Goal: Task Accomplishment & Management: Manage account settings

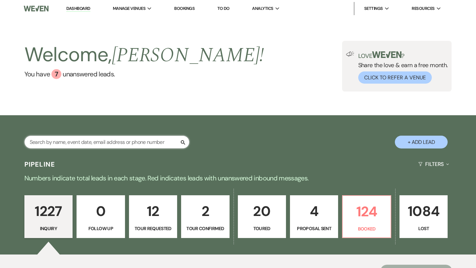
click at [78, 140] on input "text" at bounding box center [106, 142] width 165 height 13
type input "drew"
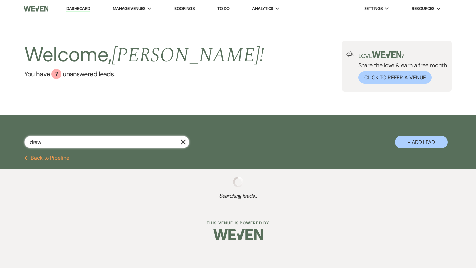
select select "8"
select select "5"
select select "8"
select select "5"
select select "8"
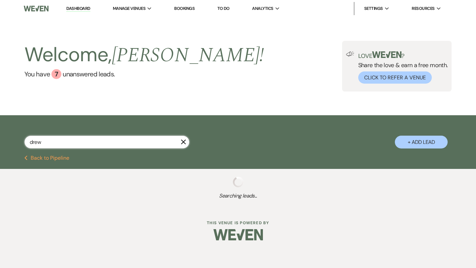
select select "2"
select select "8"
select select "2"
select select "8"
select select "2"
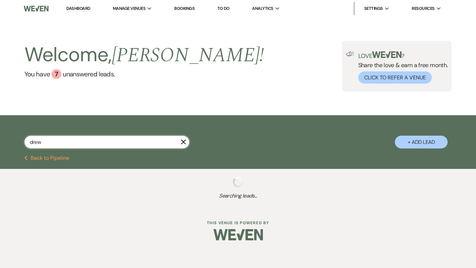
select select "8"
select select "2"
select select "8"
select select "2"
select select "8"
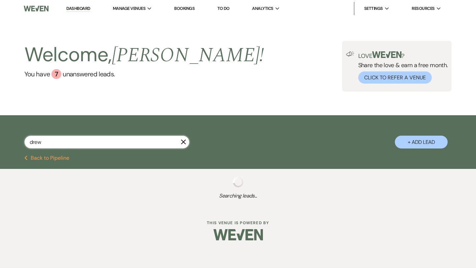
select select "2"
select select "8"
select select "2"
select select "8"
select select "6"
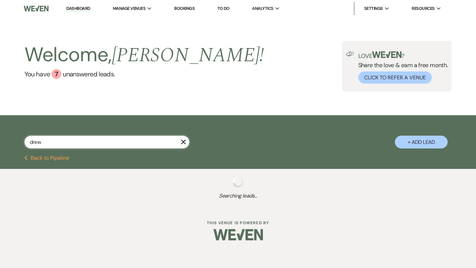
select select "8"
select select "2"
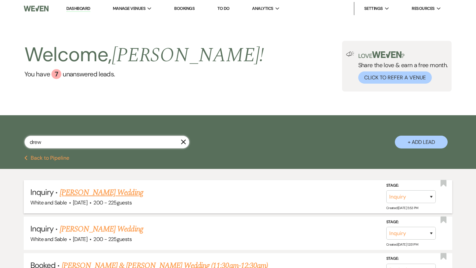
type input "drew"
click at [93, 191] on link "[PERSON_NAME] Wedding" at bounding box center [101, 193] width 83 height 12
select select "5"
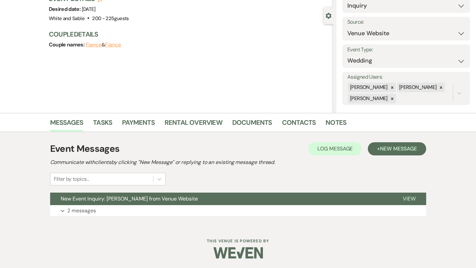
scroll to position [53, 0]
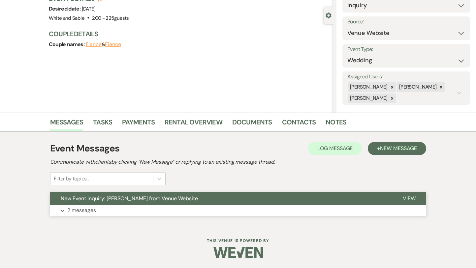
click at [94, 201] on span "New Event Inquiry: [PERSON_NAME] from Venue Website" at bounding box center [129, 198] width 137 height 7
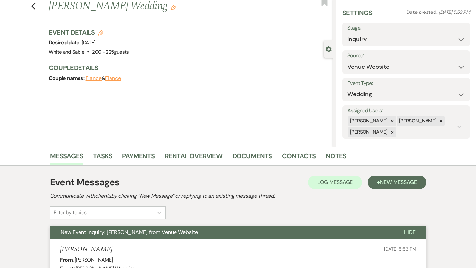
scroll to position [12, 0]
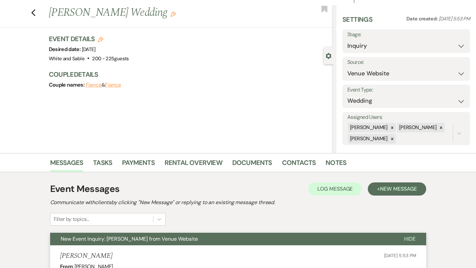
click at [196, 239] on button "New Event Inquiry: [PERSON_NAME] from Venue Website" at bounding box center [221, 239] width 343 height 13
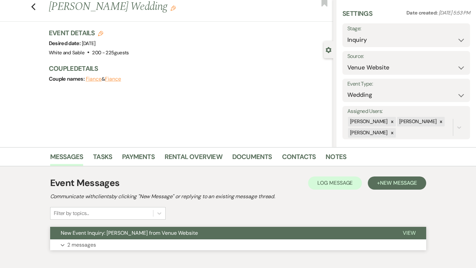
click at [197, 233] on button "New Event Inquiry: [PERSON_NAME] from Venue Website" at bounding box center [221, 233] width 342 height 13
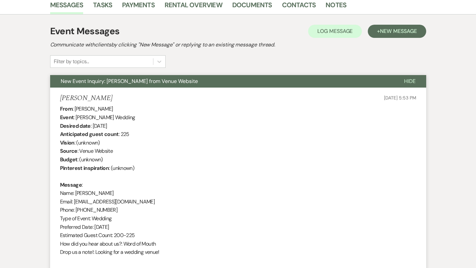
scroll to position [169, 0]
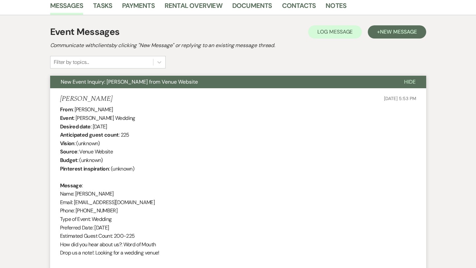
click at [198, 82] on button "New Event Inquiry: [PERSON_NAME] from Venue Website" at bounding box center [221, 82] width 343 height 13
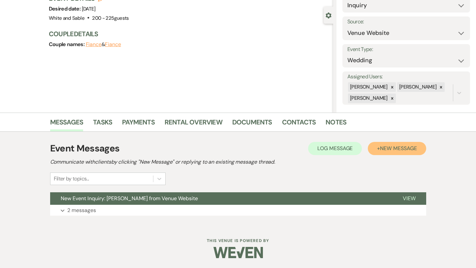
click at [397, 149] on span "New Message" at bounding box center [398, 148] width 37 height 7
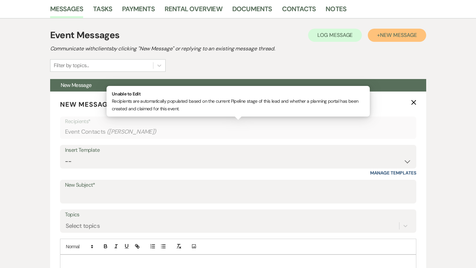
scroll to position [185, 0]
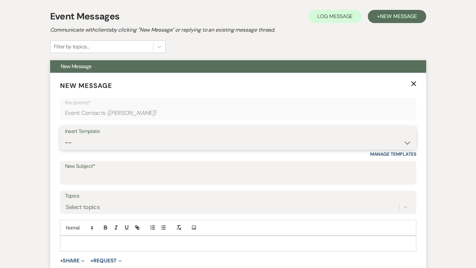
click at [185, 139] on select "-- Inquiry Response (Venue Guide) Schedule - Venue Tour Appt Confirmation Sched…" at bounding box center [238, 142] width 346 height 13
select select "4647"
click at [65, 136] on select "-- Inquiry Response (Venue Guide) Schedule - Venue Tour Appt Confirmation Sched…" at bounding box center [238, 142] width 346 height 13
type input "Your Upcoming Tour at White & Sable!"
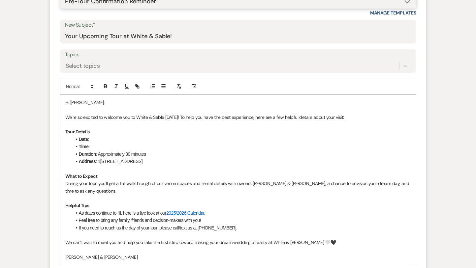
scroll to position [352, 0]
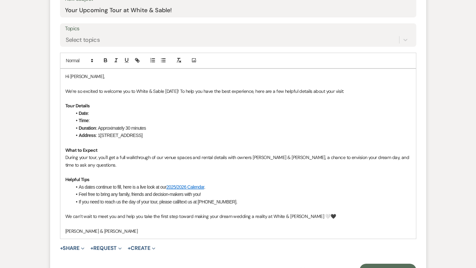
click at [104, 83] on p at bounding box center [237, 83] width 345 height 7
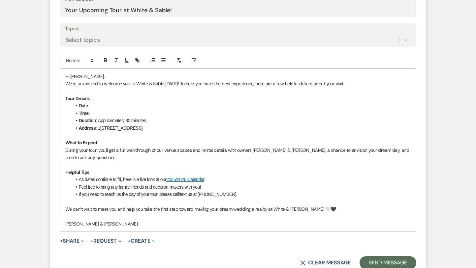
click at [173, 83] on p "We’re so excited to welcome you to White & Sable [DATE]! To help you have the b…" at bounding box center [237, 83] width 345 height 7
click at [102, 107] on li "Date :" at bounding box center [241, 105] width 339 height 7
click at [102, 115] on li "Time :" at bounding box center [241, 113] width 339 height 7
drag, startPoint x: 172, startPoint y: 114, endPoint x: 106, endPoint y: 113, distance: 65.9
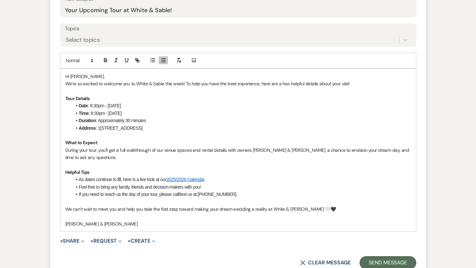
click at [106, 113] on li "Time : 8:30pm - [DATE]" at bounding box center [241, 113] width 339 height 7
drag, startPoint x: 108, startPoint y: 105, endPoint x: 90, endPoint y: 105, distance: 18.5
click at [90, 105] on li "Date : 8:30pm - [DATE]" at bounding box center [241, 105] width 339 height 7
click at [166, 105] on li "Date : [DATE]" at bounding box center [241, 105] width 339 height 7
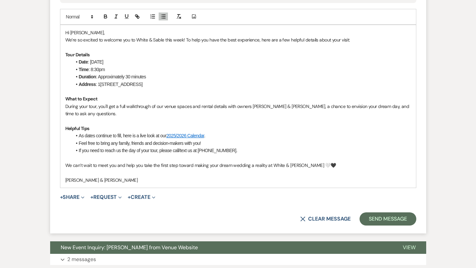
scroll to position [396, 0]
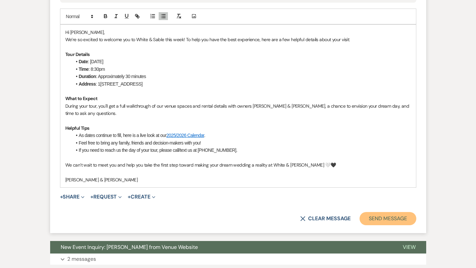
click at [374, 219] on button "Send Message" at bounding box center [387, 218] width 56 height 13
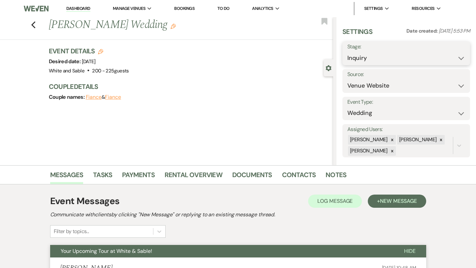
click at [356, 56] on select "Inquiry Follow Up Tour Requested Tour Confirmed Toured Proposal Sent Booked Lost" at bounding box center [406, 58] width 118 height 13
select select "2"
click at [347, 52] on select "Inquiry Follow Up Tour Requested Tour Confirmed Toured Proposal Sent Booked Lost" at bounding box center [406, 58] width 118 height 13
click at [328, 27] on div "Previous [PERSON_NAME] Wedding Edit" at bounding box center [189, 25] width 288 height 16
click at [324, 22] on use "button" at bounding box center [324, 21] width 6 height 7
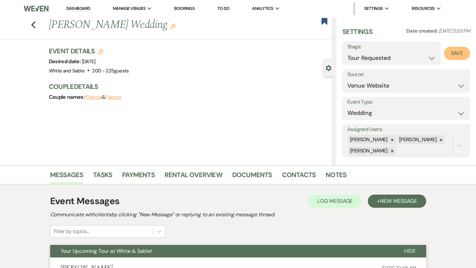
click at [450, 56] on button "Save" at bounding box center [457, 53] width 26 height 13
click at [32, 24] on use "button" at bounding box center [33, 24] width 4 height 7
select select "2"
select select "8"
select select "5"
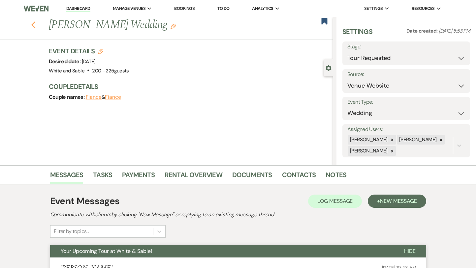
select select "8"
select select "5"
select select "8"
select select "2"
select select "8"
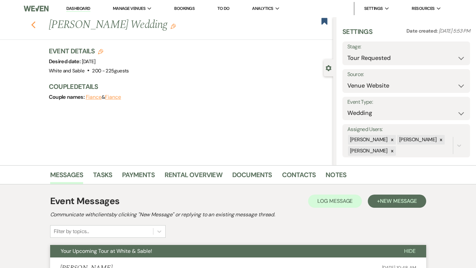
select select "2"
select select "8"
select select "2"
select select "8"
select select "2"
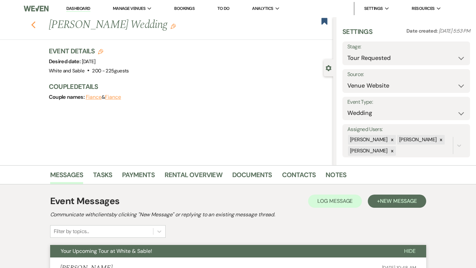
select select "8"
select select "2"
select select "8"
select select "2"
select select "8"
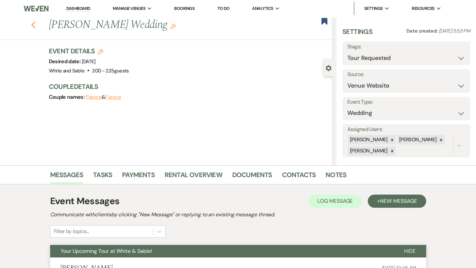
select select "2"
select select "8"
select select "6"
select select "8"
select select "2"
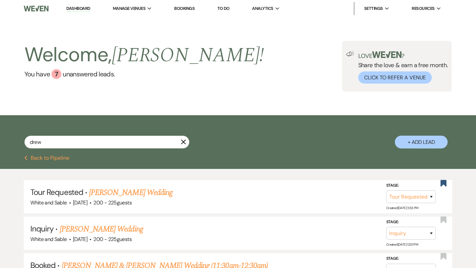
click at [82, 10] on link "Dashboard" at bounding box center [78, 9] width 24 height 6
select select "2"
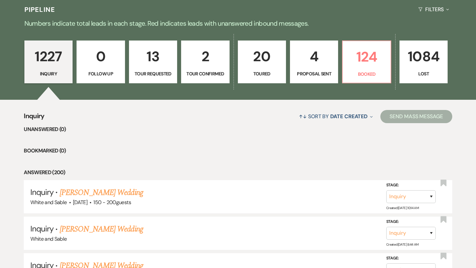
scroll to position [155, 0]
click at [99, 78] on link "0 Follow Up" at bounding box center [100, 61] width 48 height 43
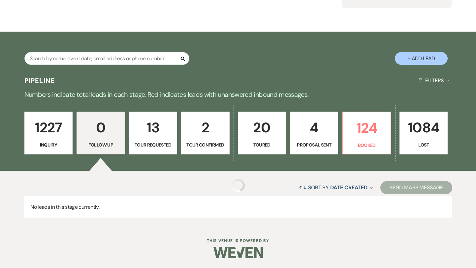
scroll to position [84, 0]
click at [55, 126] on p "1227" at bounding box center [49, 128] width 40 height 22
